Goal: Transaction & Acquisition: Subscribe to service/newsletter

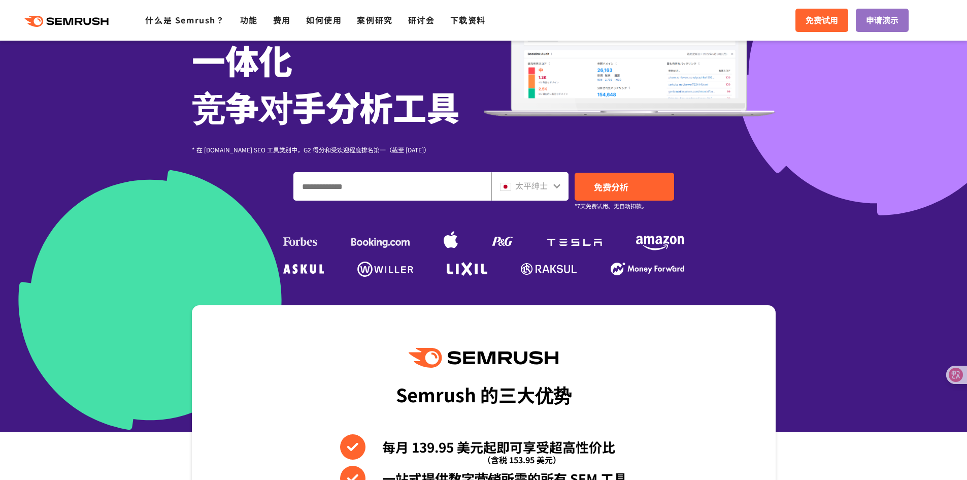
scroll to position [155, 0]
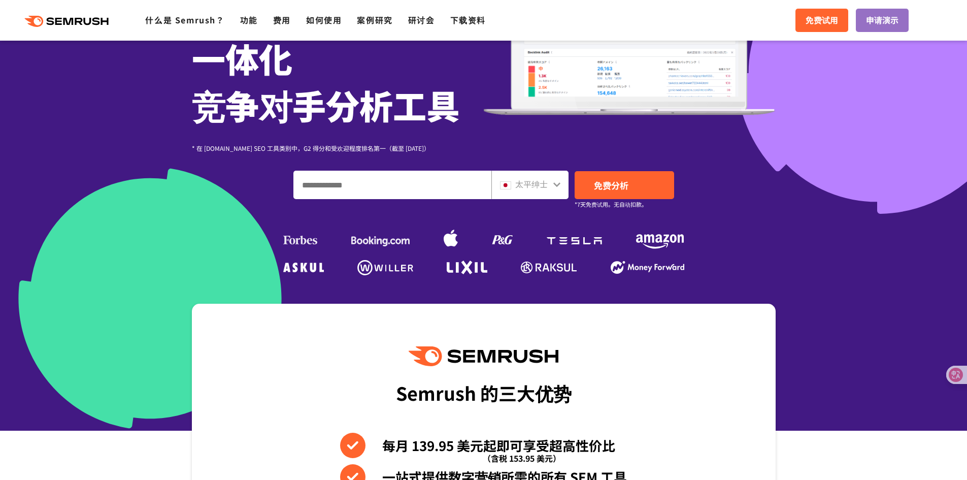
click at [358, 176] on input "输入域名、关键字或 URL" at bounding box center [392, 184] width 197 height 27
click at [553, 183] on icon at bounding box center [557, 184] width 8 height 8
click at [558, 183] on icon at bounding box center [557, 184] width 8 height 8
click at [556, 188] on icon at bounding box center [557, 184] width 8 height 8
click at [556, 185] on icon at bounding box center [556, 184] width 7 height 5
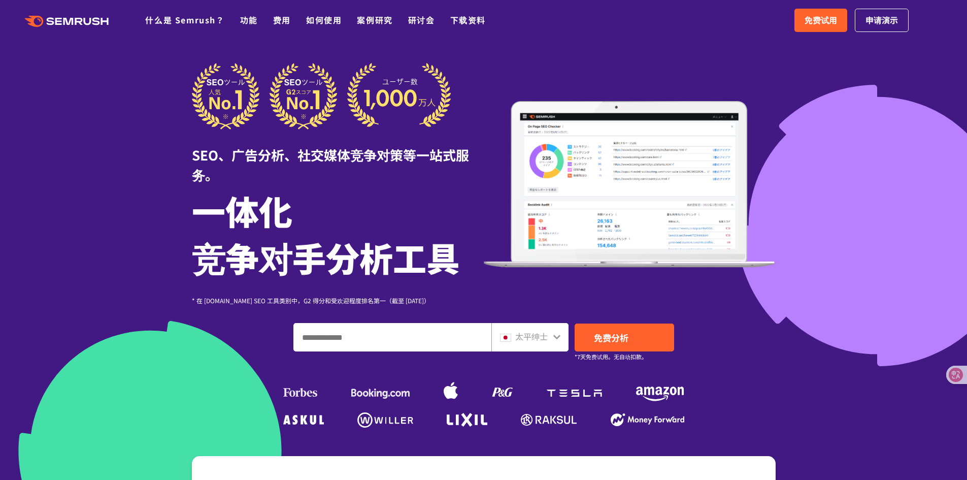
scroll to position [0, 0]
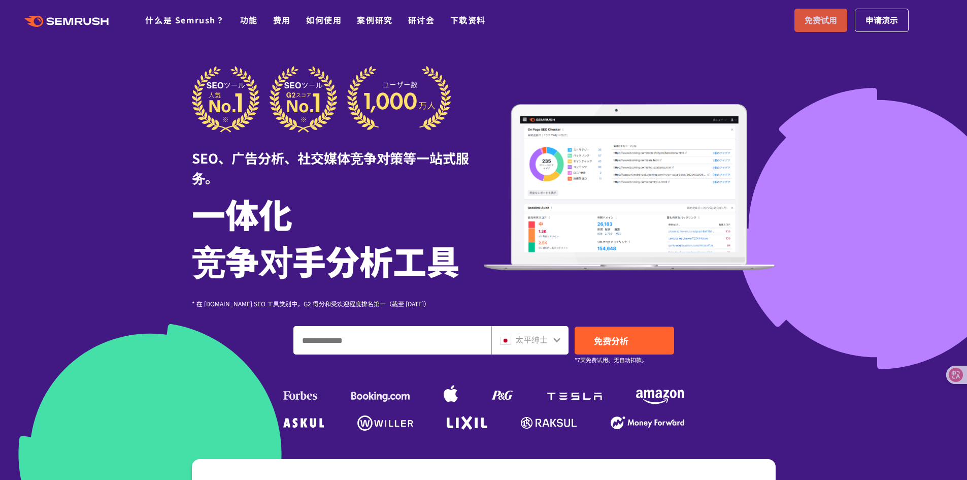
click at [809, 30] on link "免费试用" at bounding box center [820, 20] width 53 height 23
click at [554, 339] on icon at bounding box center [557, 339] width 8 height 8
click at [559, 339] on icon at bounding box center [556, 339] width 7 height 5
click at [363, 346] on input "输入域名、关键字或 URL" at bounding box center [392, 339] width 197 height 27
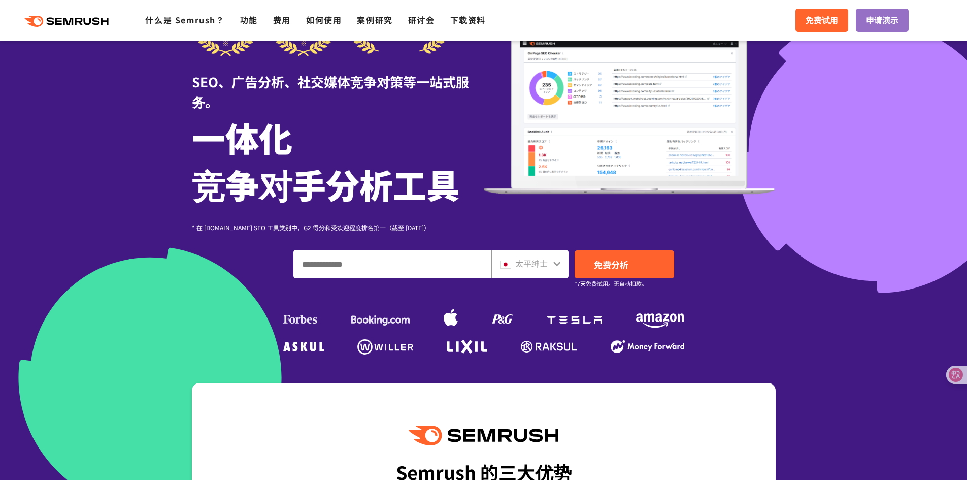
scroll to position [101, 0]
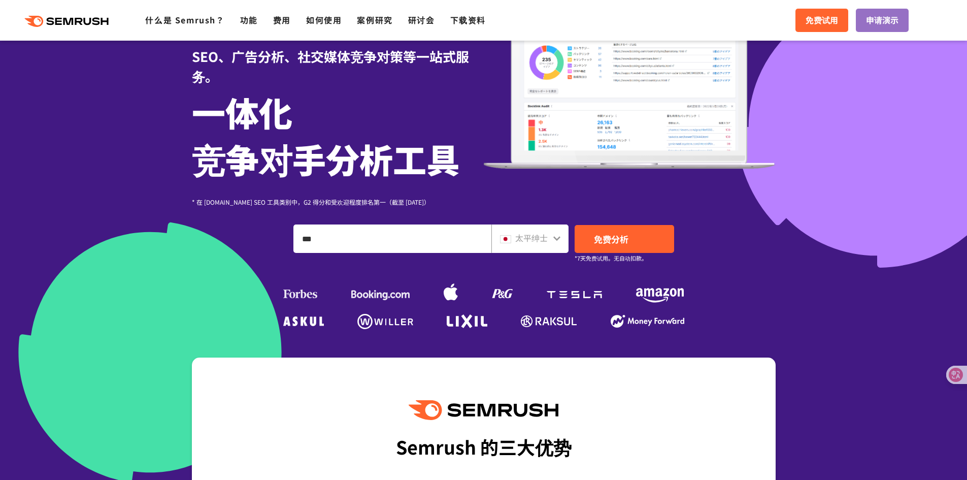
type input "***"
click at [637, 244] on link "免费分析" at bounding box center [623, 239] width 99 height 28
click at [814, 13] on link "免费试用" at bounding box center [821, 20] width 53 height 23
click at [877, 19] on font "申请演示" at bounding box center [882, 20] width 32 height 12
